Goal: Task Accomplishment & Management: Complete application form

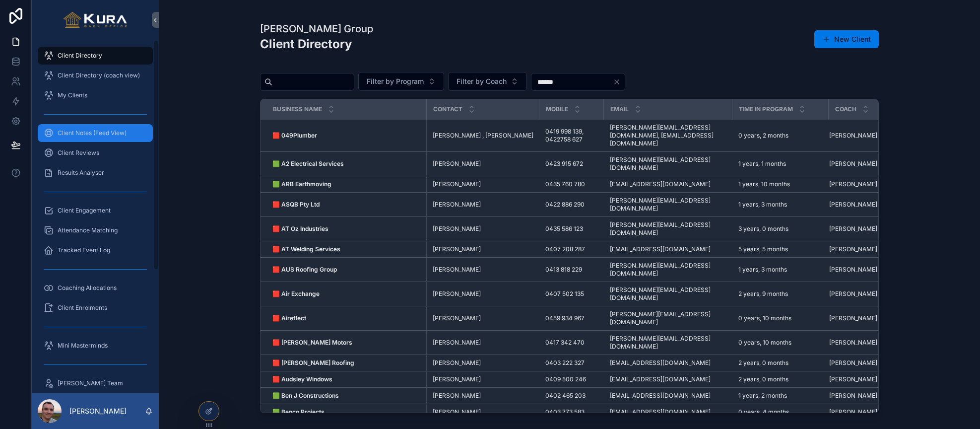
click at [72, 130] on span "Client Notes (Feed View)" at bounding box center [92, 133] width 69 height 8
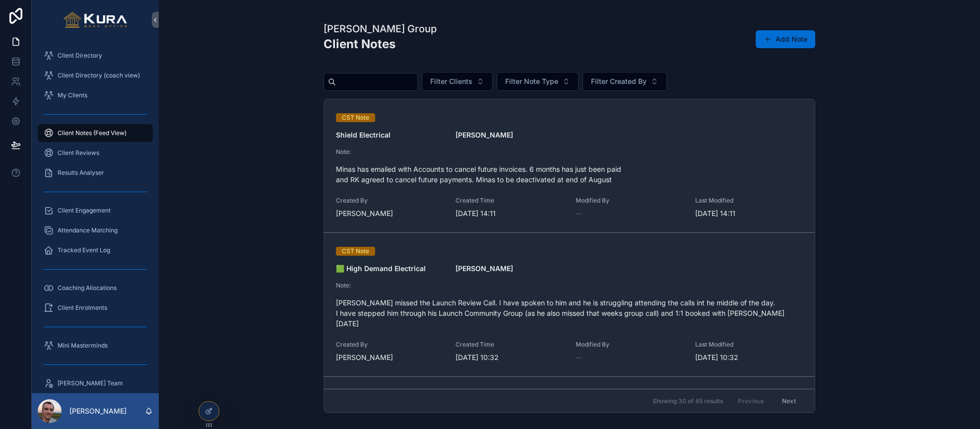
click at [794, 40] on button "Add Note" at bounding box center [786, 39] width 60 height 18
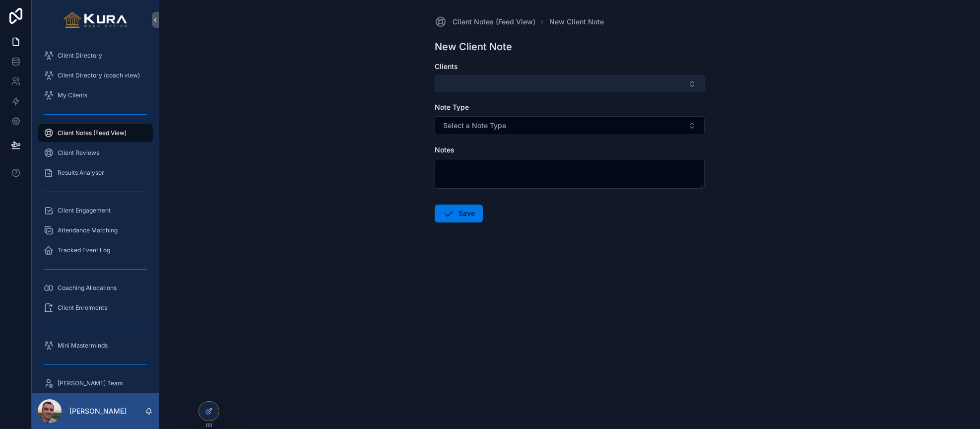
click at [696, 79] on button "Select Button" at bounding box center [570, 83] width 270 height 17
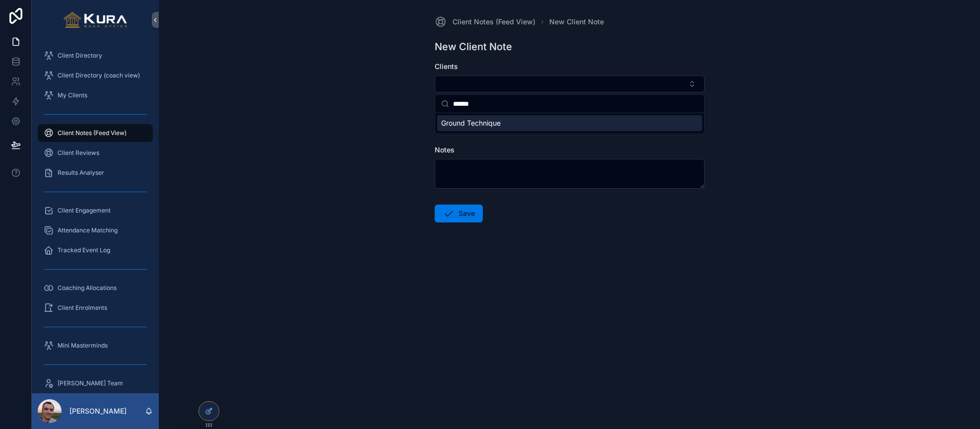
type input "******"
click at [491, 124] on span "Ground Technique" at bounding box center [471, 123] width 60 height 10
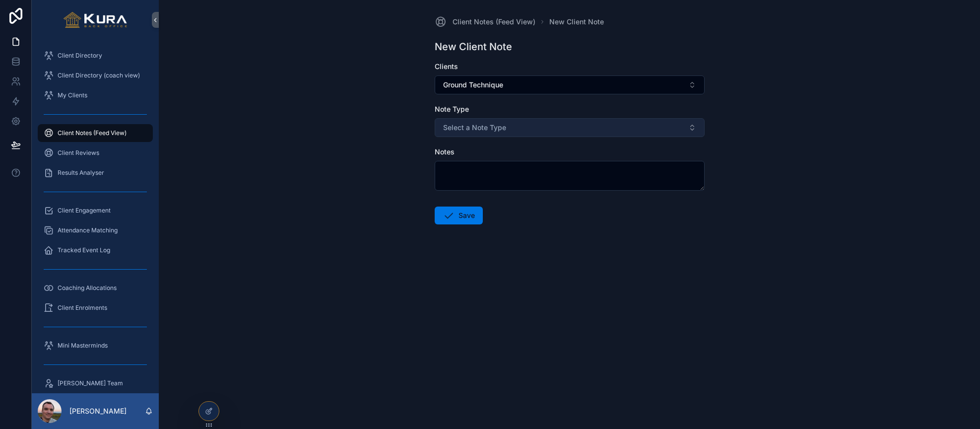
click at [478, 129] on span "Select a Note Type" at bounding box center [474, 128] width 63 height 10
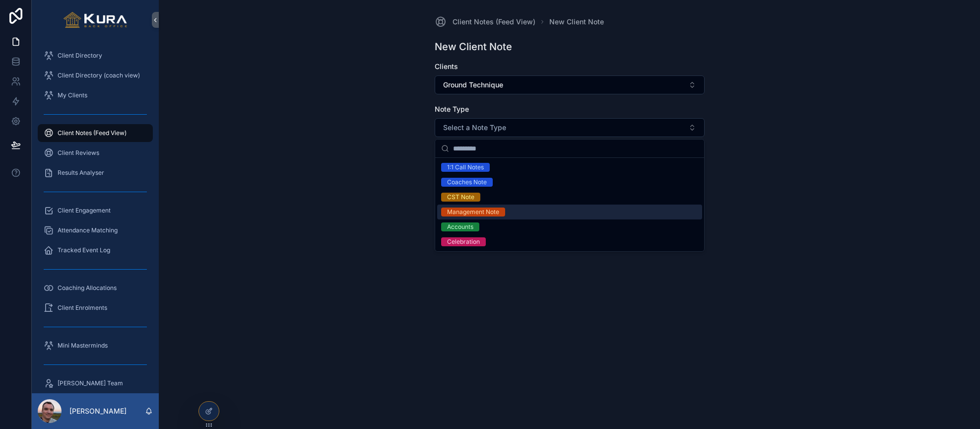
click at [464, 212] on div "Management Note" at bounding box center [473, 212] width 52 height 9
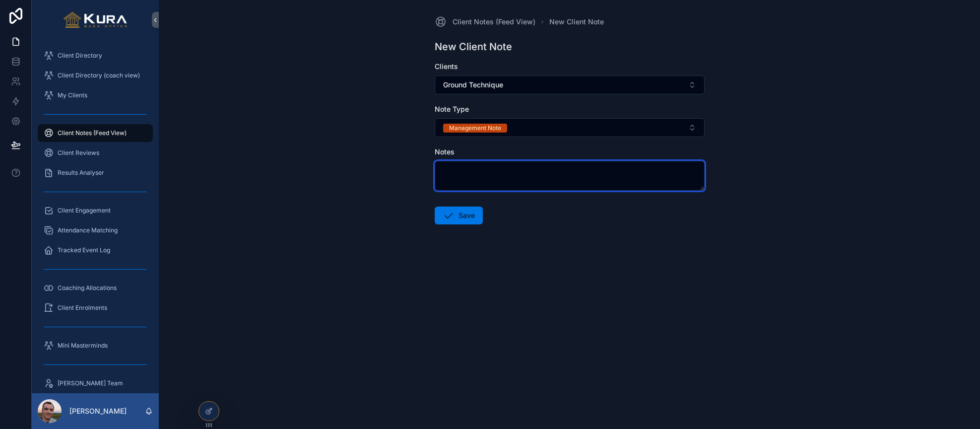
click at [455, 173] on textarea "scrollable content" at bounding box center [570, 176] width 270 height 30
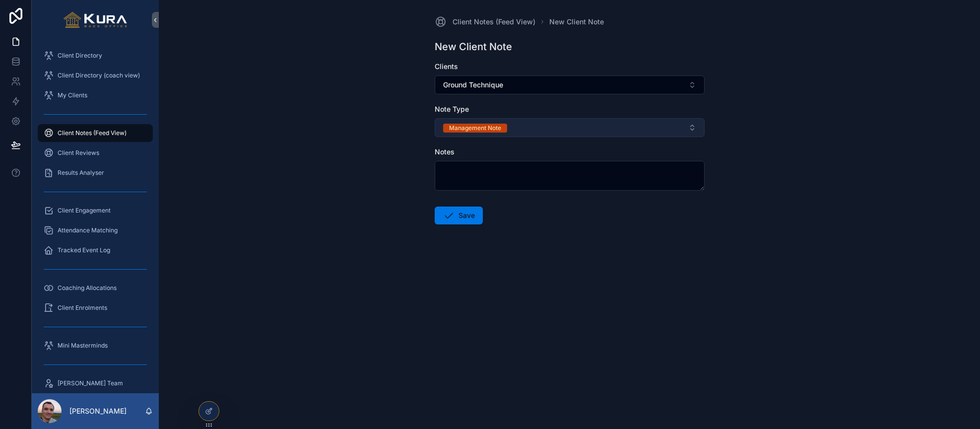
click at [696, 126] on button "Management Note" at bounding box center [570, 127] width 270 height 19
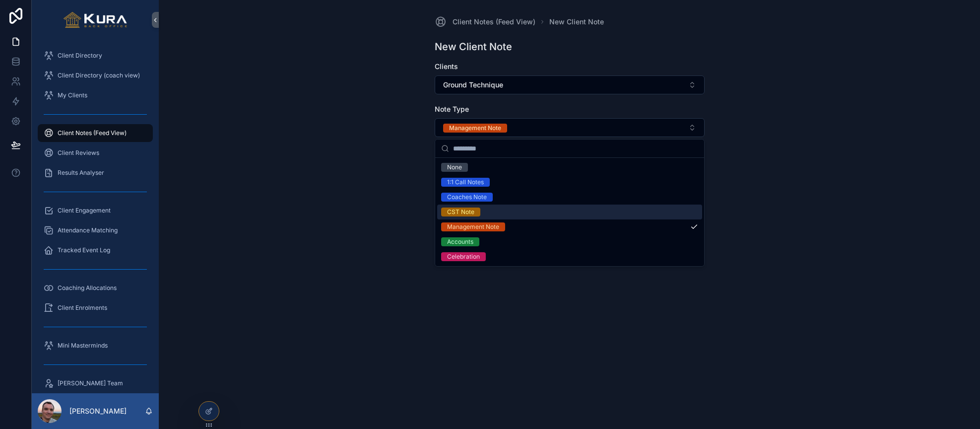
click at [490, 215] on div "CST Note" at bounding box center [569, 212] width 265 height 15
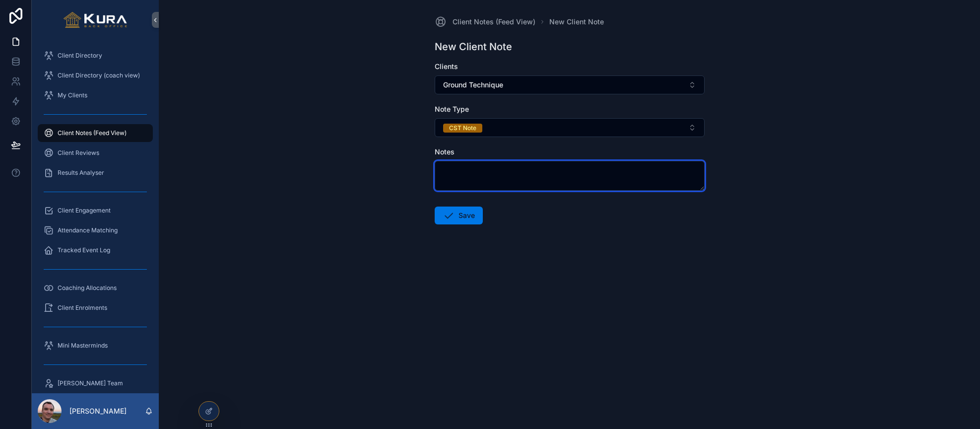
click at [463, 174] on textarea "scrollable content" at bounding box center [570, 176] width 270 height 30
paste textarea "**********"
type textarea "*"
paste textarea "**********"
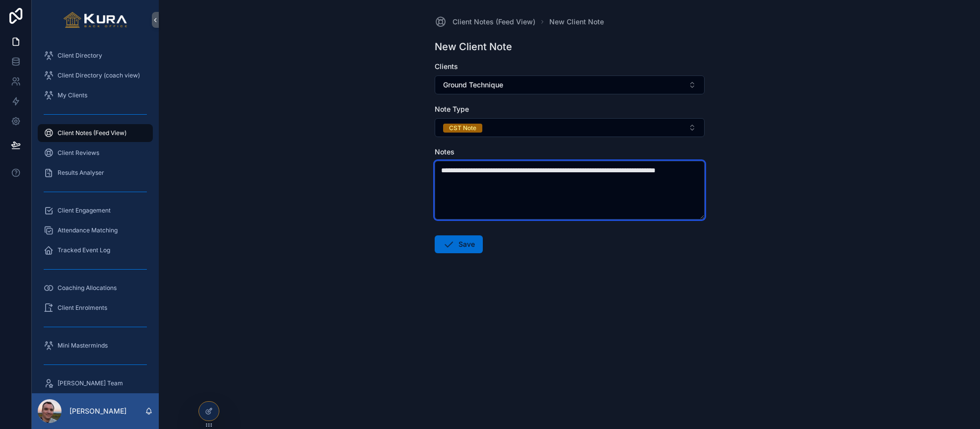
type textarea "**********"
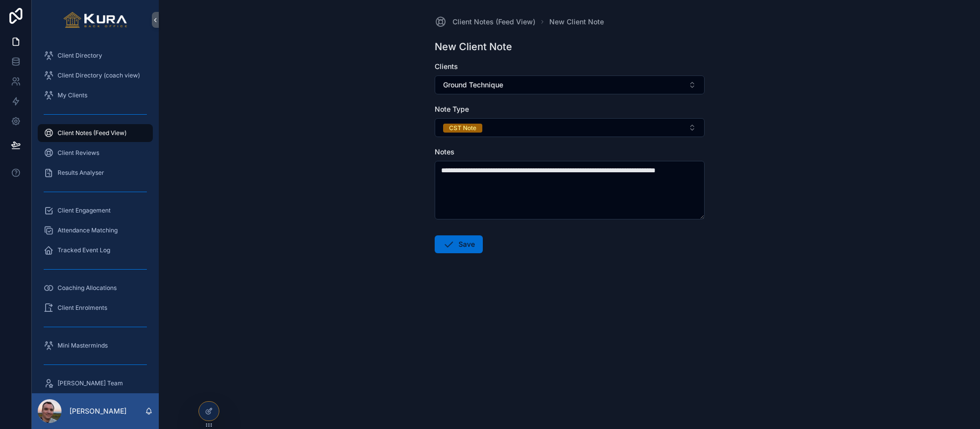
click at [464, 244] on button "Save" at bounding box center [459, 244] width 48 height 18
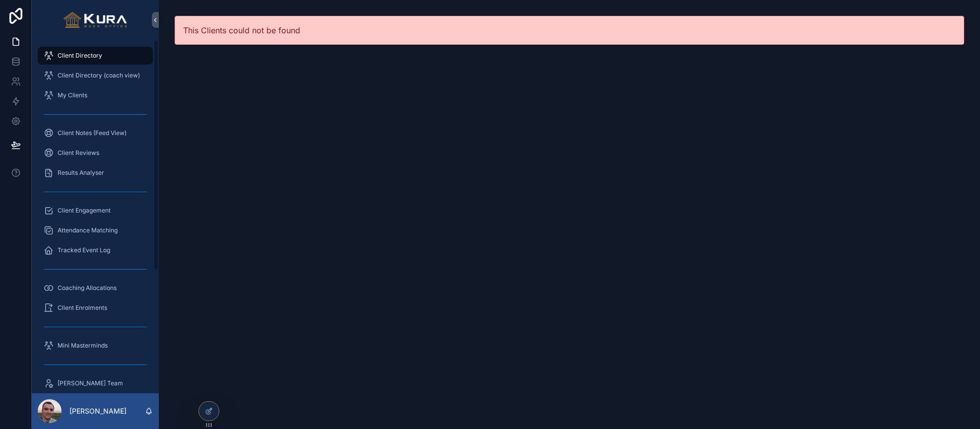
click at [85, 53] on span "Client Directory" at bounding box center [80, 56] width 45 height 8
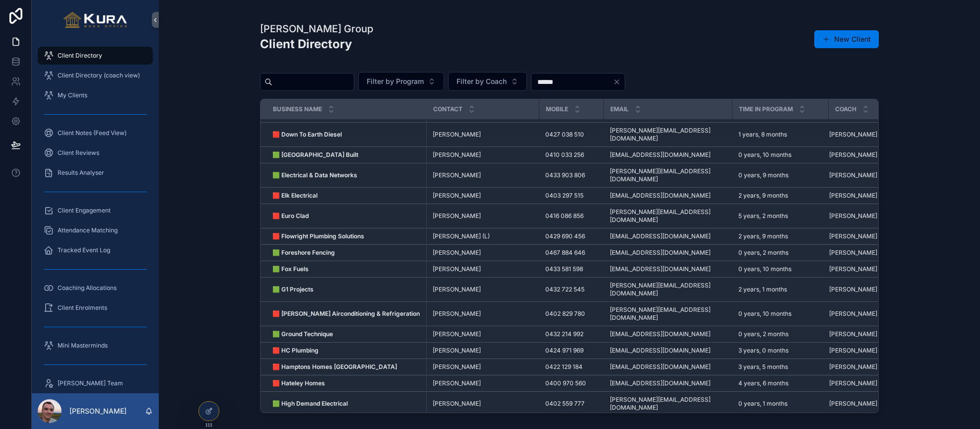
scroll to position [594, 0]
click at [450, 329] on span "[PERSON_NAME]" at bounding box center [457, 333] width 48 height 8
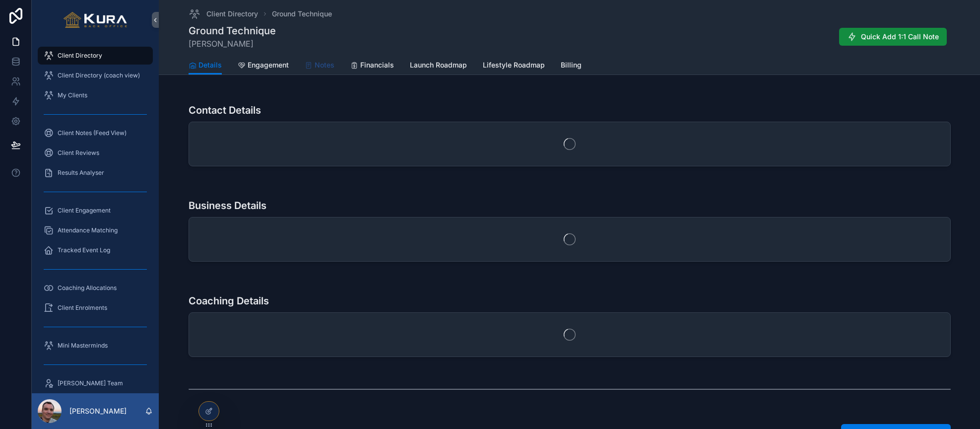
click at [318, 65] on span "Notes" at bounding box center [325, 65] width 20 height 10
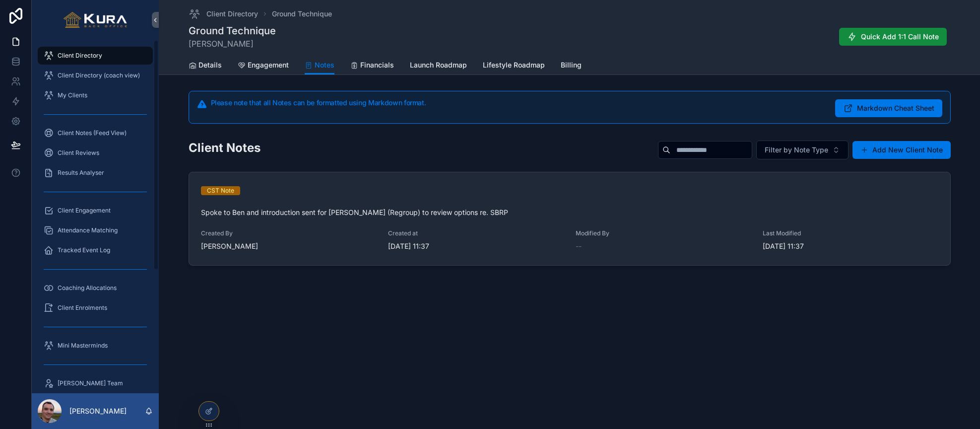
click at [88, 57] on span "Client Directory" at bounding box center [80, 56] width 45 height 8
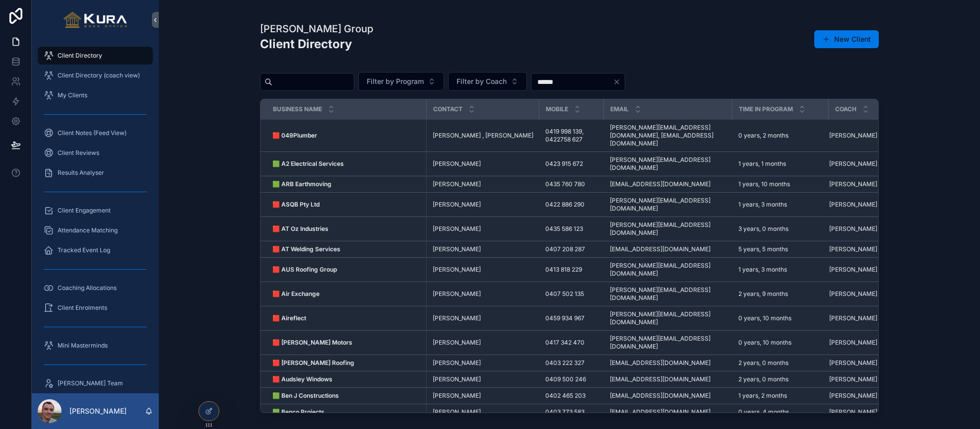
click at [188, 57] on div "[PERSON_NAME] Group Client Directory New Client Filter by Program Filter by Coa…" at bounding box center [570, 214] width 822 height 429
click at [76, 76] on span "Client Directory (coach view)" at bounding box center [99, 75] width 82 height 8
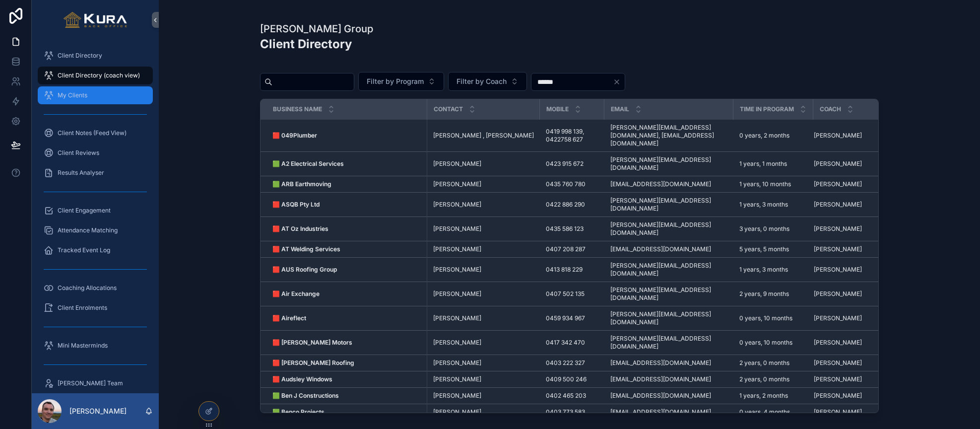
click at [83, 98] on span "My Clients" at bounding box center [73, 95] width 30 height 8
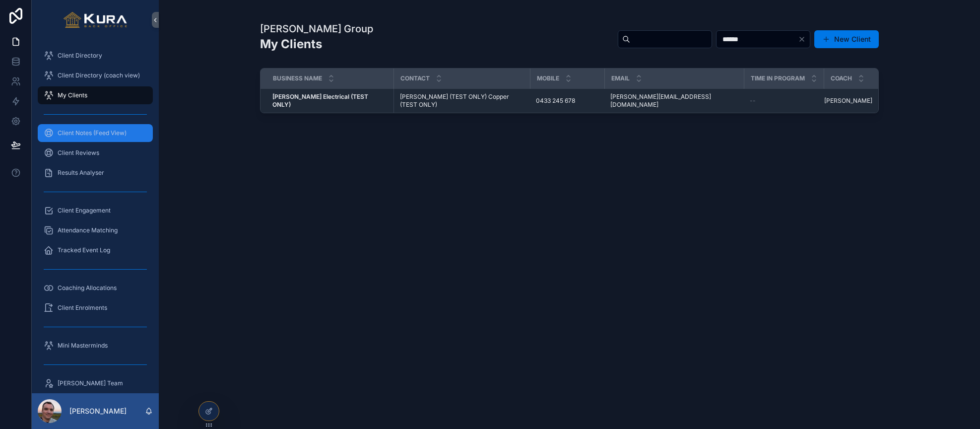
click at [76, 134] on span "Client Notes (Feed View)" at bounding box center [92, 133] width 69 height 8
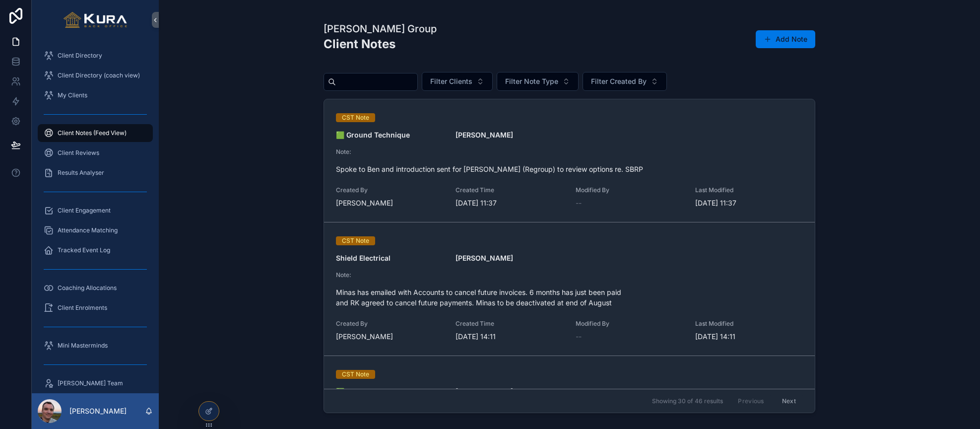
click at [239, 172] on div "[PERSON_NAME] Group Client Notes Add Note Filter Clients Filter Note Type Filte…" at bounding box center [570, 214] width 822 height 429
click at [73, 61] on div "Client Directory" at bounding box center [95, 56] width 103 height 16
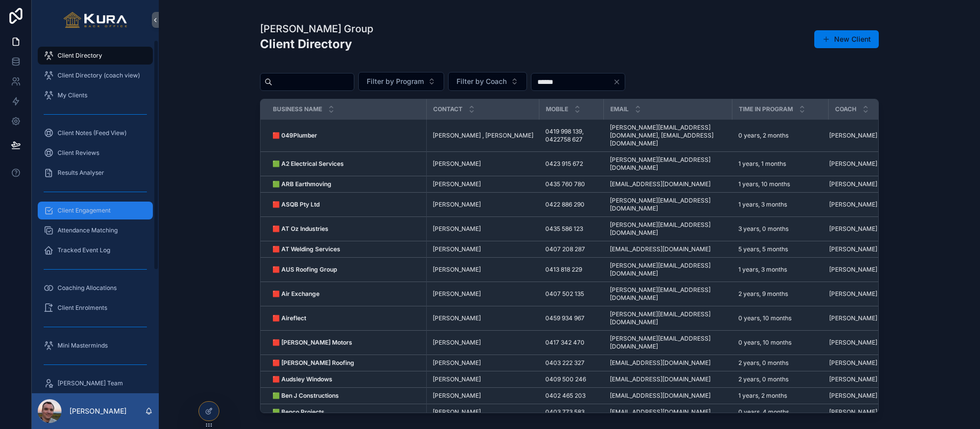
click at [98, 213] on span "Client Engagement" at bounding box center [84, 211] width 53 height 8
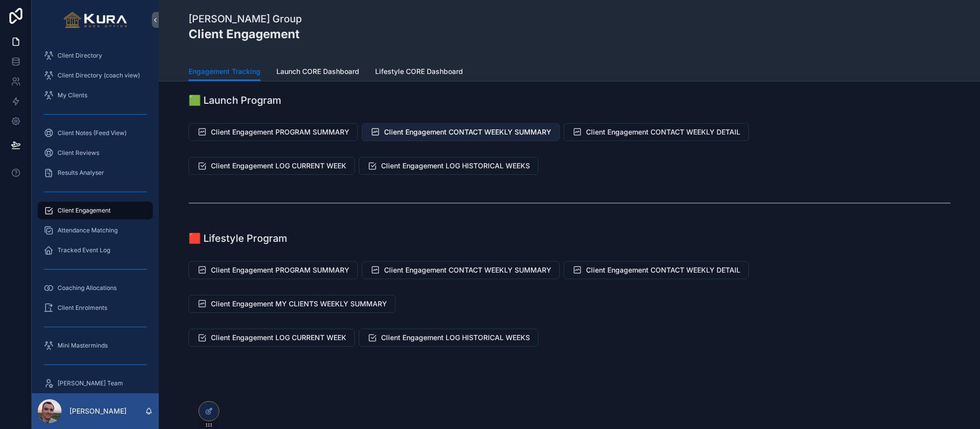
click at [435, 131] on span "Client Engagement CONTACT WEEKLY SUMMARY" at bounding box center [467, 132] width 167 height 10
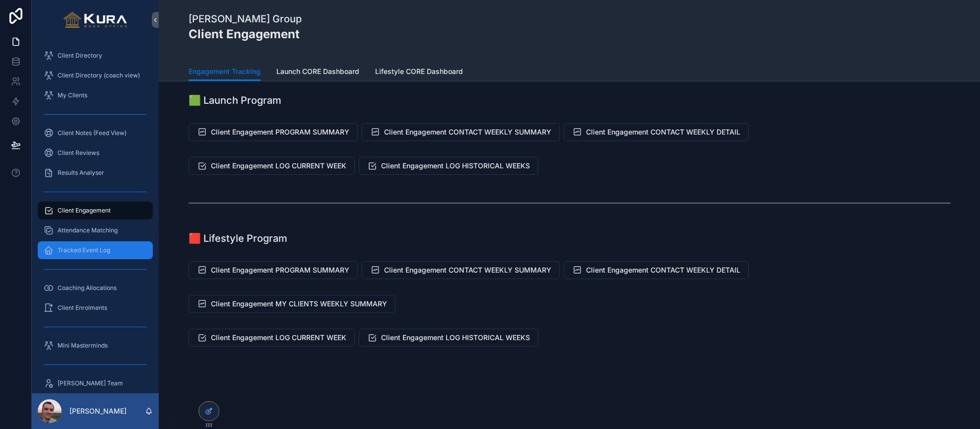
click at [98, 251] on span "Tracked Event Log" at bounding box center [84, 250] width 53 height 8
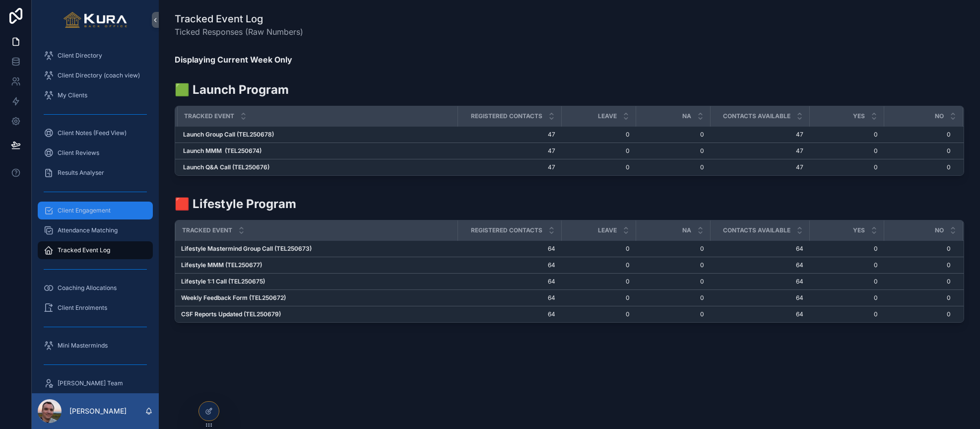
click at [74, 213] on span "Client Engagement" at bounding box center [84, 211] width 53 height 8
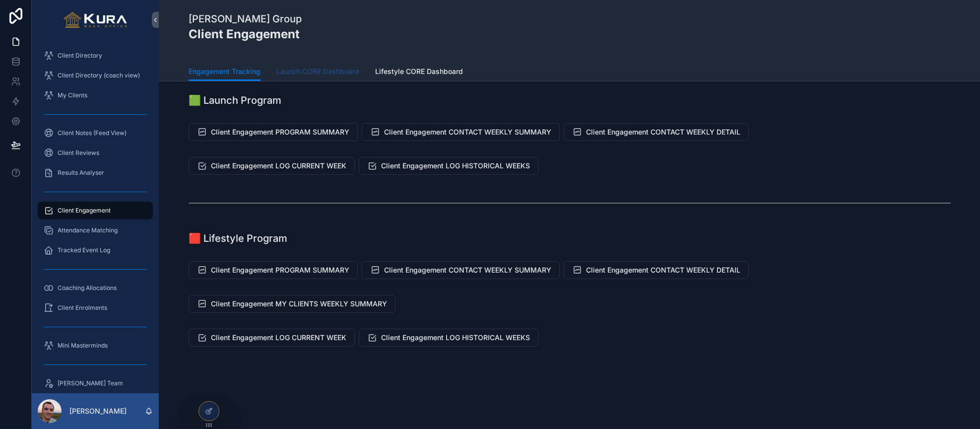
click at [306, 75] on span "Launch CORE Dashboard" at bounding box center [318, 72] width 83 height 10
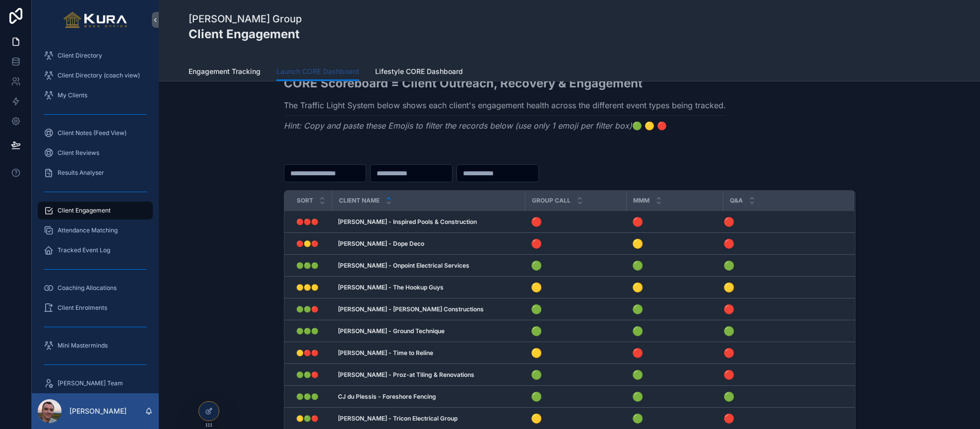
scroll to position [41, 0]
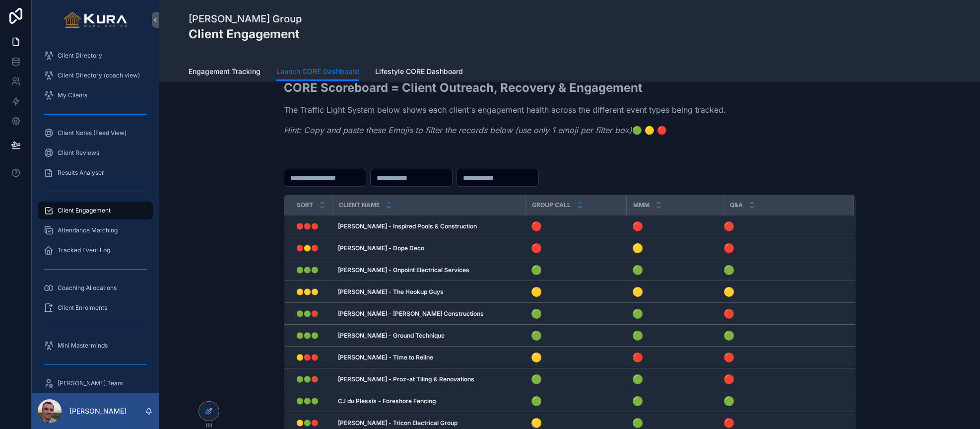
click at [578, 202] on icon "scrollable content" at bounding box center [579, 202] width 3 height 1
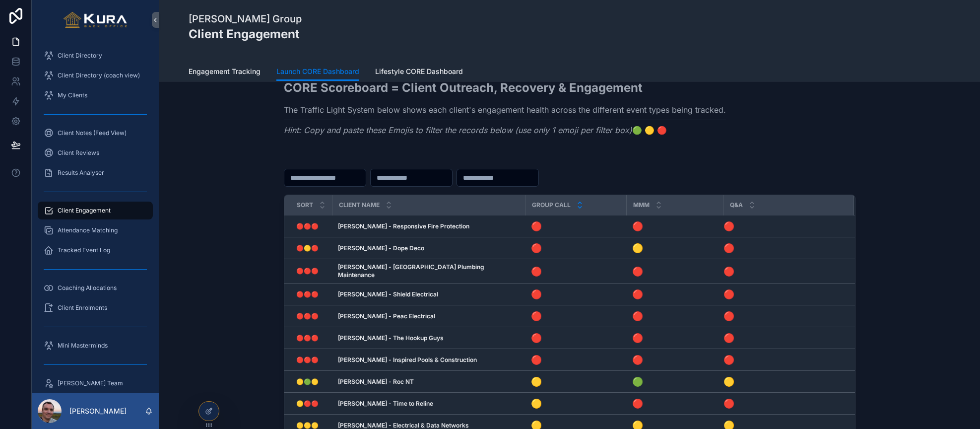
click at [577, 208] on icon "scrollable content" at bounding box center [580, 207] width 6 height 6
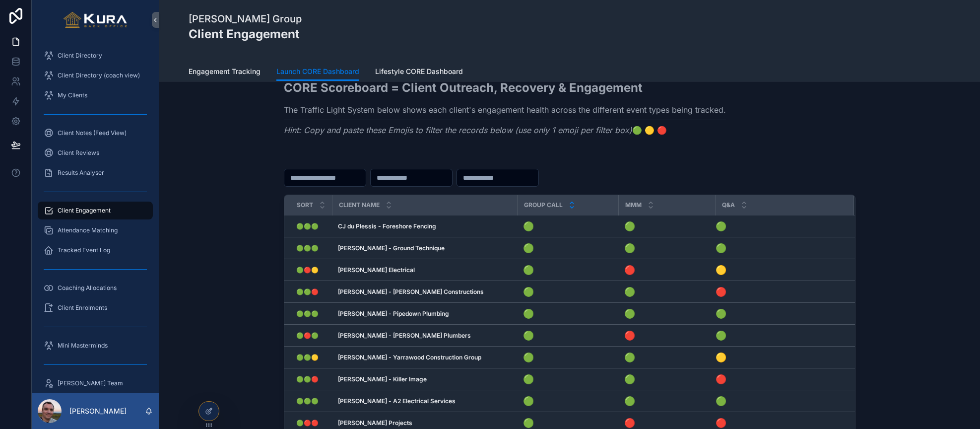
click at [572, 204] on div "scrollable content" at bounding box center [572, 205] width 6 height 11
click at [324, 210] on icon "scrollable content" at bounding box center [322, 207] width 6 height 6
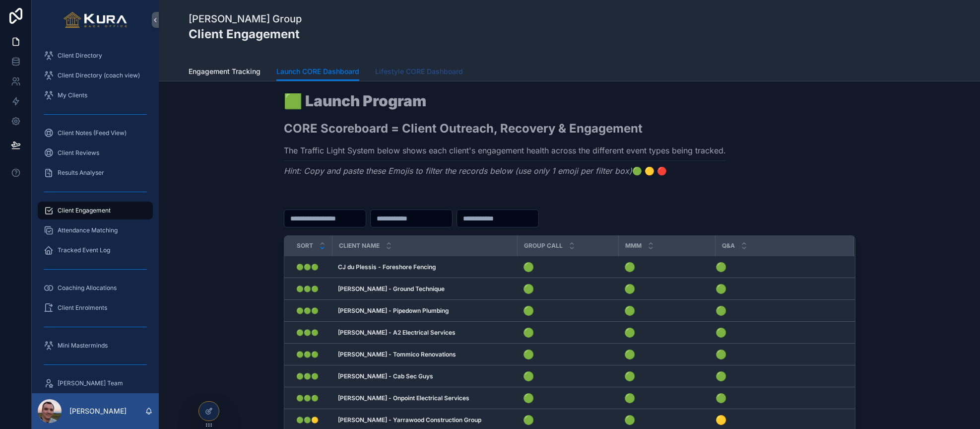
click at [410, 69] on span "Lifestyle CORE Dashboard" at bounding box center [419, 72] width 88 height 10
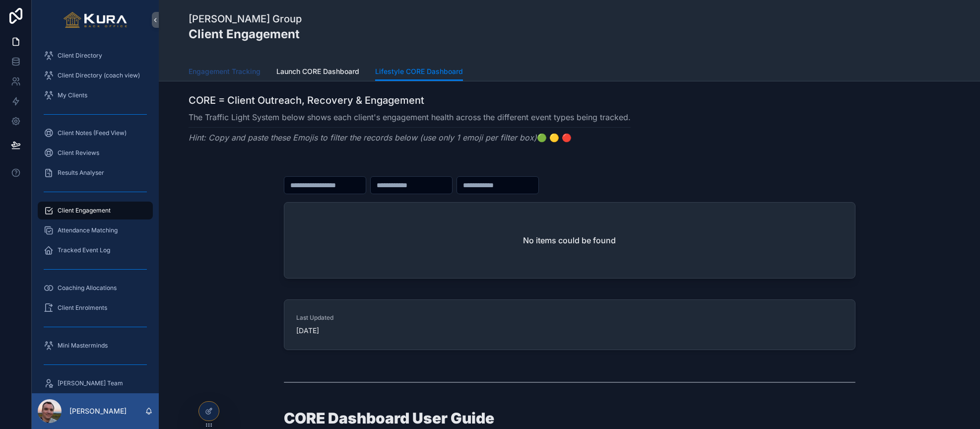
click at [220, 71] on span "Engagement Tracking" at bounding box center [225, 72] width 72 height 10
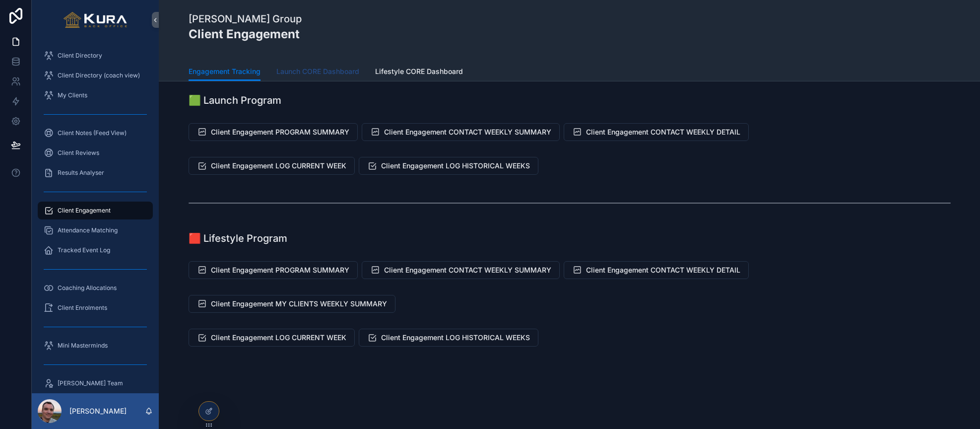
click at [340, 76] on span "Launch CORE Dashboard" at bounding box center [318, 72] width 83 height 10
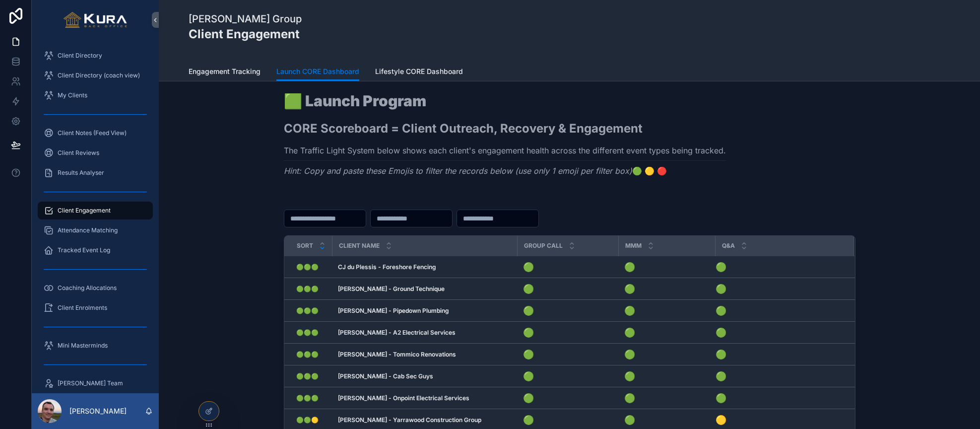
click at [202, 196] on div "Sort Client Name Group Call MMM Q&A 🟢🟢🟢 🟢🟢🟢 CJ du Plessis - Foreshore Fencing C…" at bounding box center [570, 379] width 806 height 373
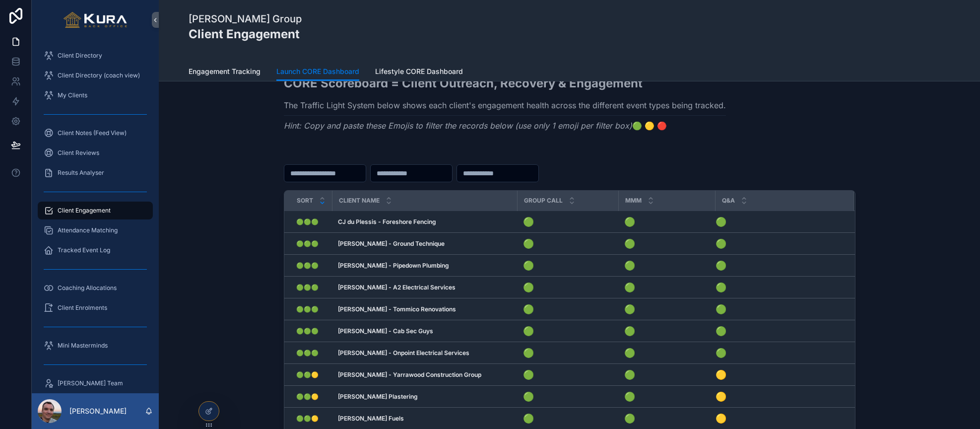
scroll to position [28, 0]
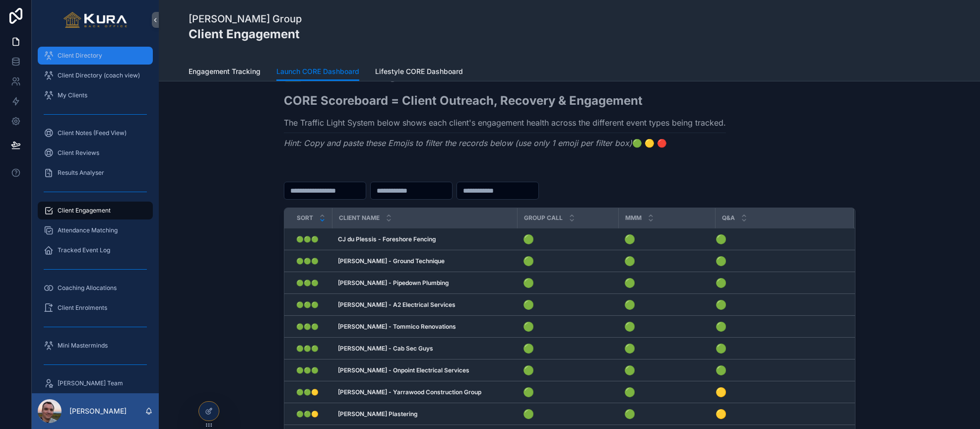
click at [58, 58] on span "Client Directory" at bounding box center [80, 56] width 45 height 8
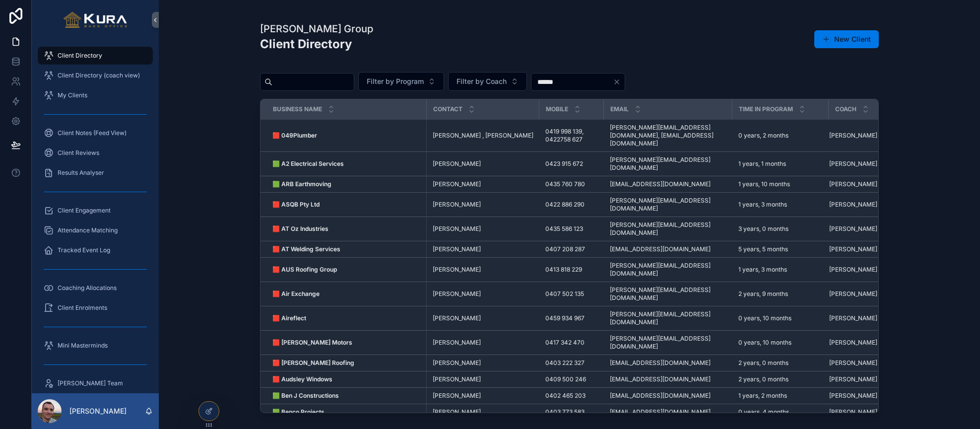
click at [218, 174] on div "[PERSON_NAME] Group Client Directory New Client Filter by Program Filter by Coa…" at bounding box center [570, 214] width 822 height 429
